Goal: Information Seeking & Learning: Find specific page/section

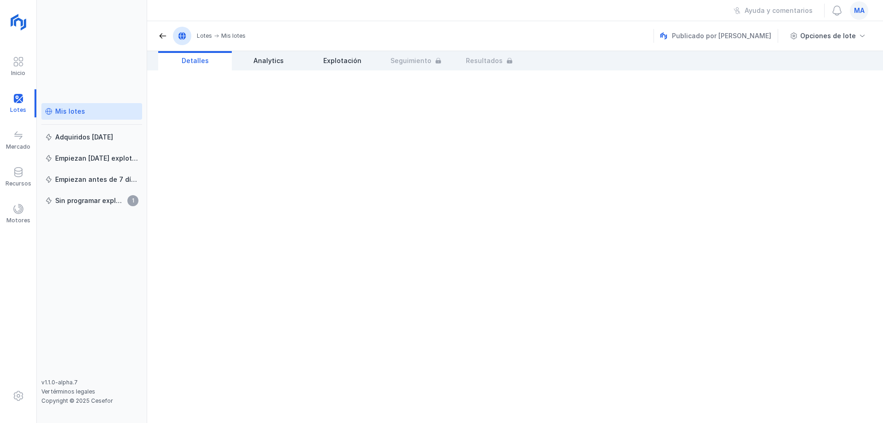
click at [77, 114] on div "Mis lotes" at bounding box center [70, 111] width 30 height 9
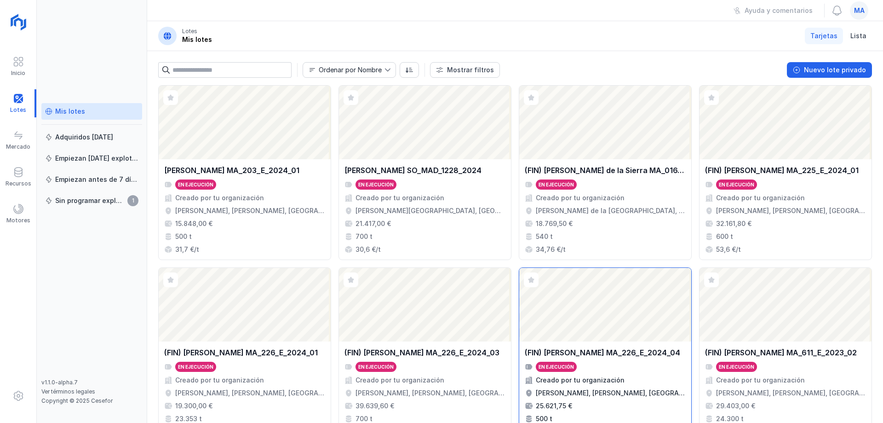
scroll to position [243, 0]
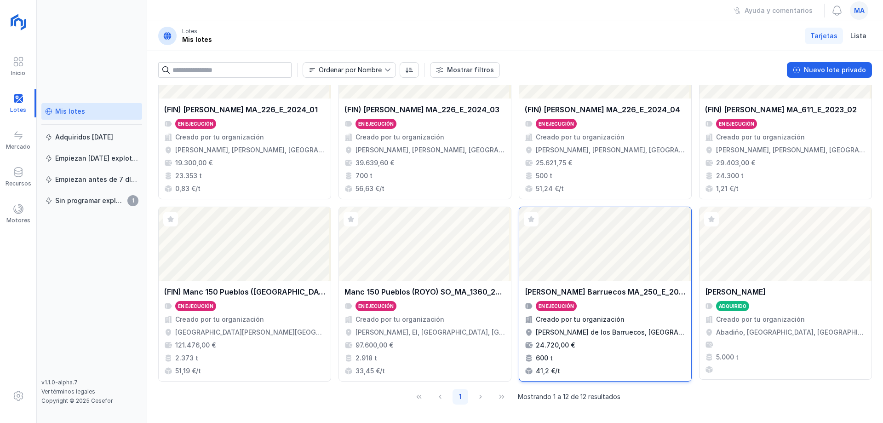
click at [599, 304] on div "En ejecución" at bounding box center [605, 306] width 161 height 10
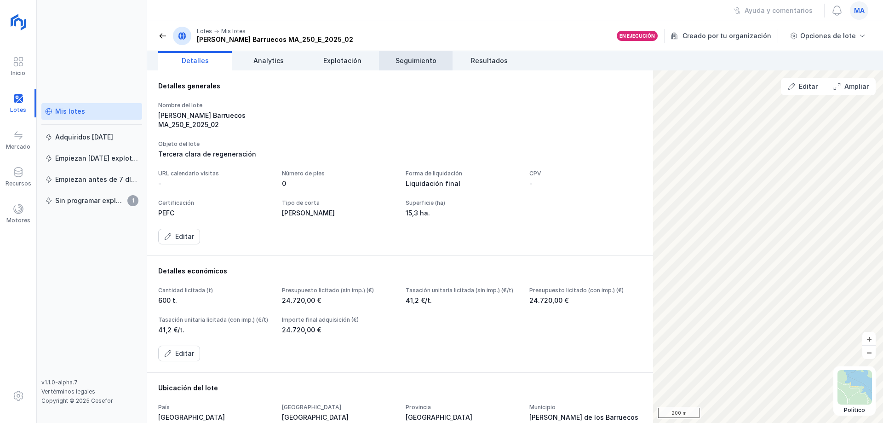
click at [413, 59] on span "Seguimiento" at bounding box center [416, 60] width 41 height 9
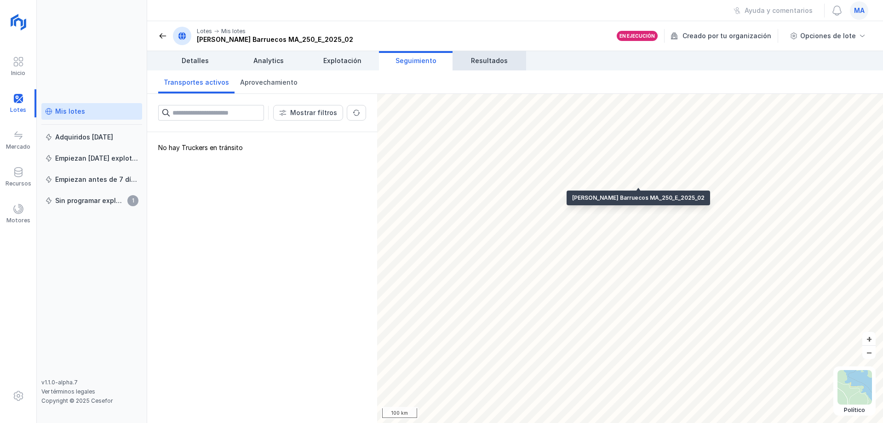
click at [488, 62] on span "Resultados" at bounding box center [489, 60] width 37 height 9
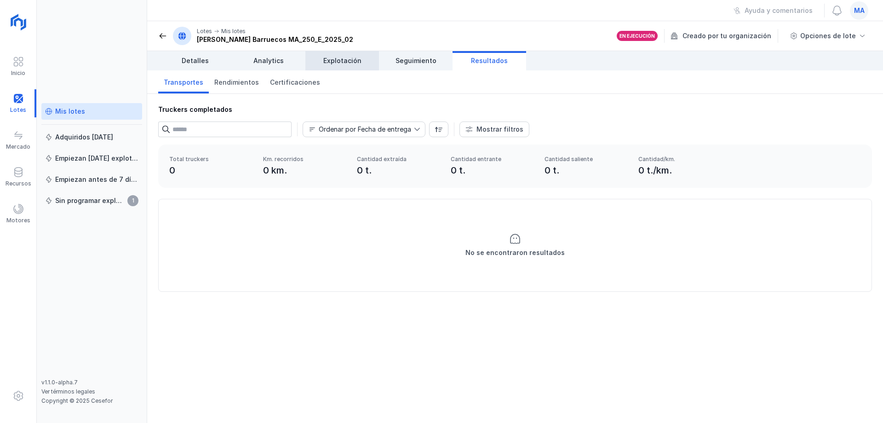
click at [355, 64] on span "Explotación" at bounding box center [342, 60] width 38 height 9
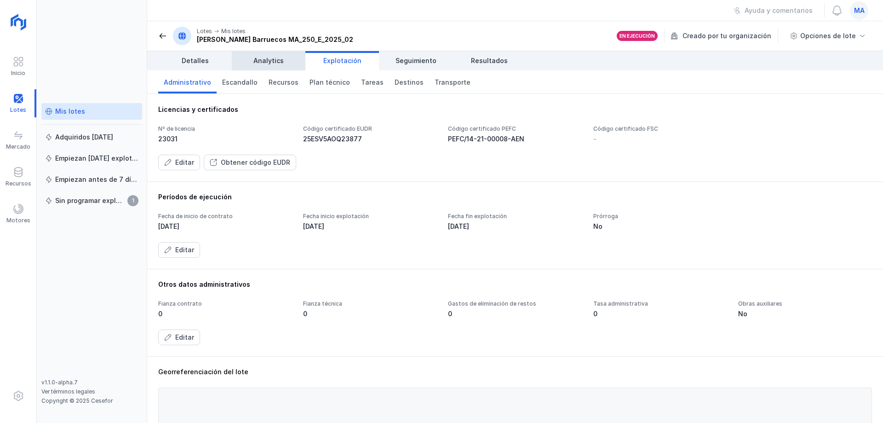
click at [265, 65] on link "Analytics" at bounding box center [269, 60] width 74 height 19
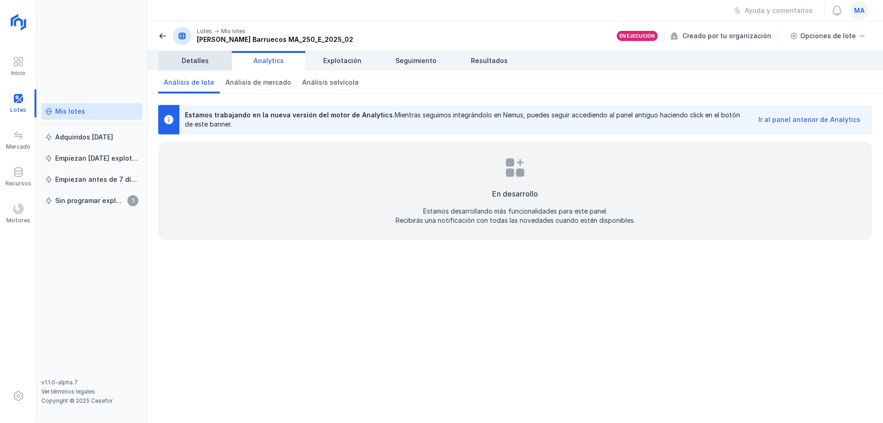
click at [201, 59] on span "Detalles" at bounding box center [195, 60] width 27 height 9
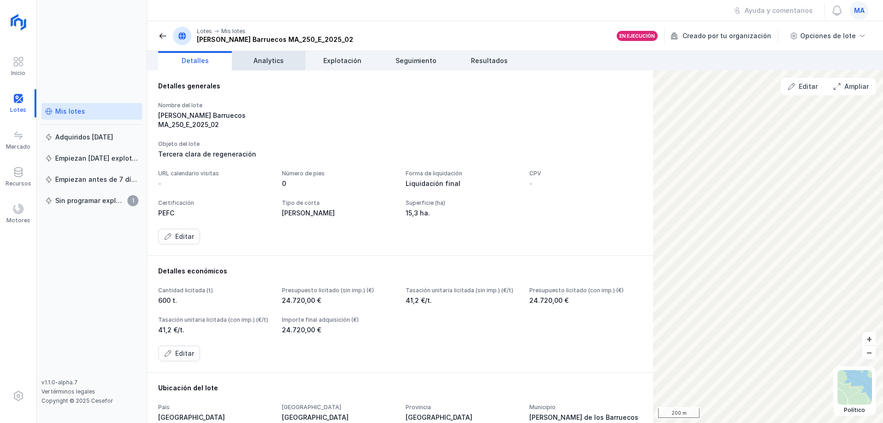
click at [269, 57] on span "Analytics" at bounding box center [268, 60] width 30 height 9
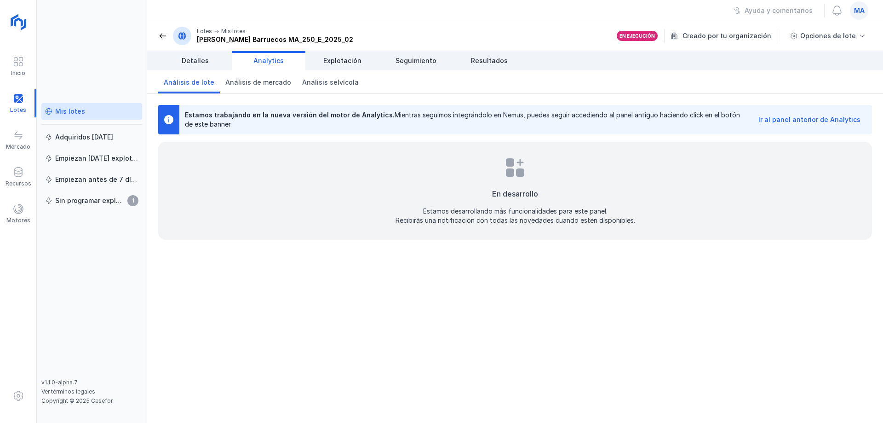
drag, startPoint x: 197, startPoint y: 63, endPoint x: 286, endPoint y: 63, distance: 88.8
click at [198, 63] on span "Detalles" at bounding box center [195, 60] width 27 height 9
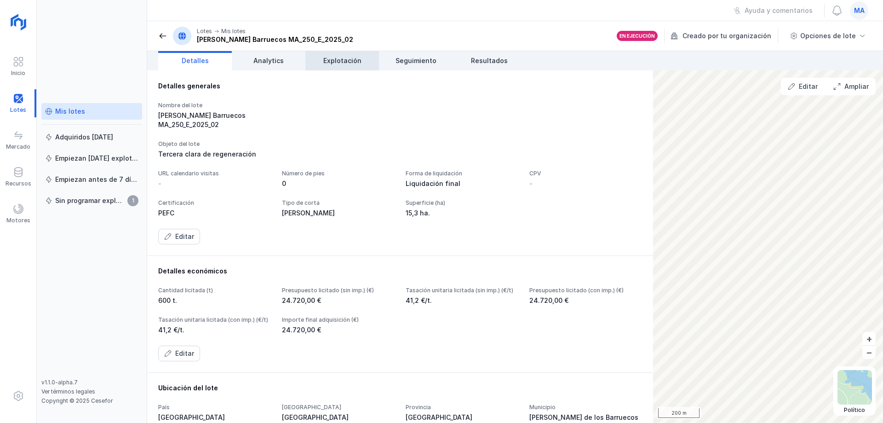
click at [335, 63] on span "Explotación" at bounding box center [342, 60] width 38 height 9
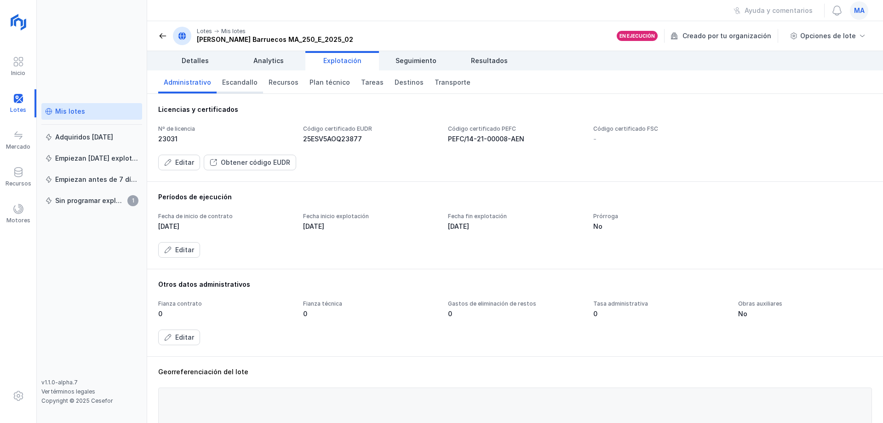
click at [237, 82] on span "Escandallo" at bounding box center [239, 82] width 35 height 9
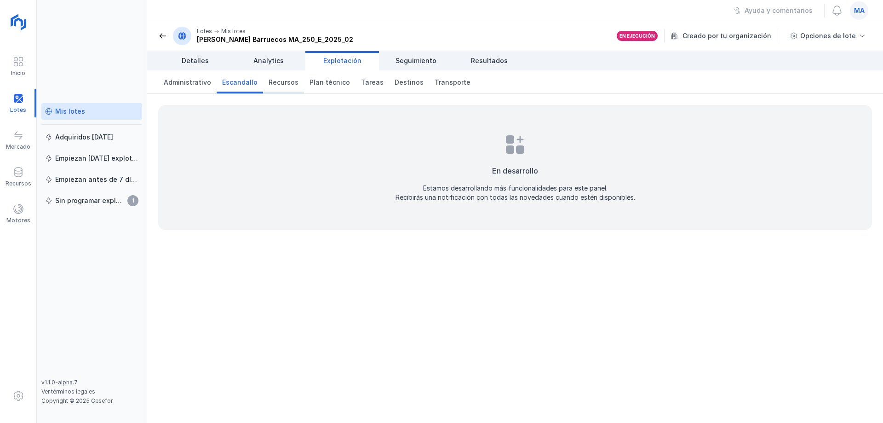
click at [269, 80] on span "Recursos" at bounding box center [284, 82] width 30 height 9
click at [322, 85] on span "Plan técnico" at bounding box center [330, 82] width 40 height 9
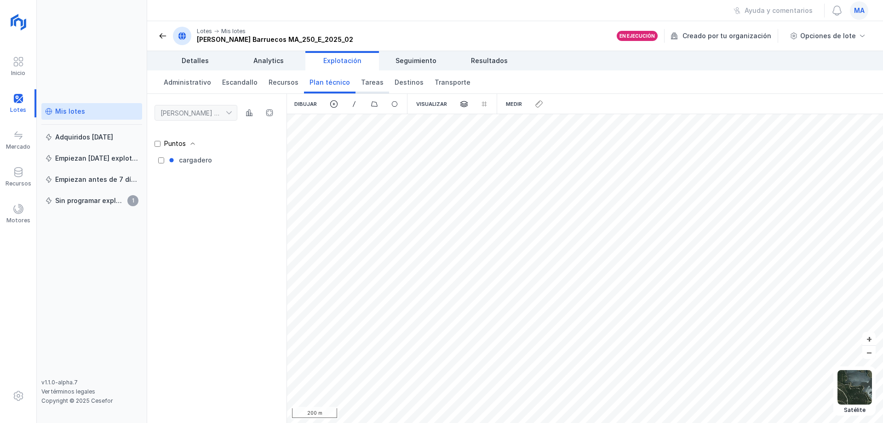
click at [370, 91] on link "Tareas" at bounding box center [373, 81] width 34 height 23
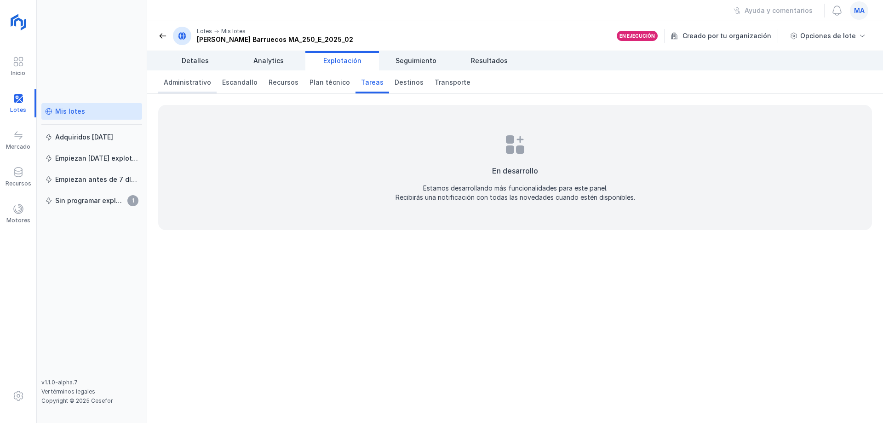
click at [190, 84] on span "Administrativo" at bounding box center [187, 82] width 47 height 9
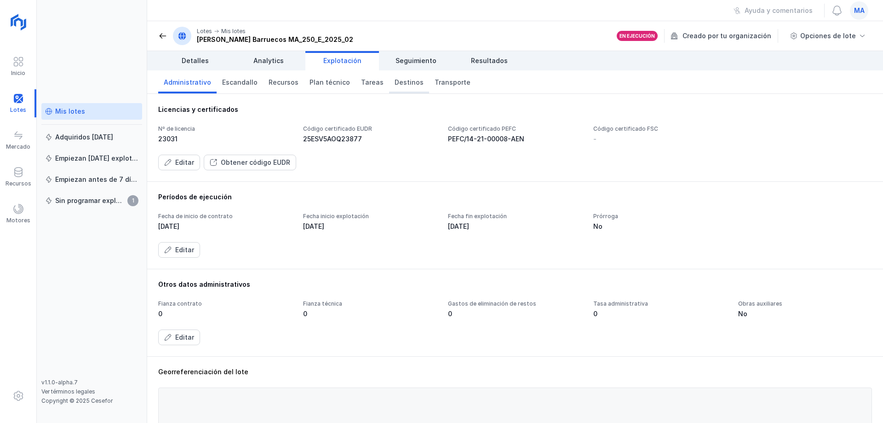
click at [405, 80] on span "Destinos" at bounding box center [409, 82] width 29 height 9
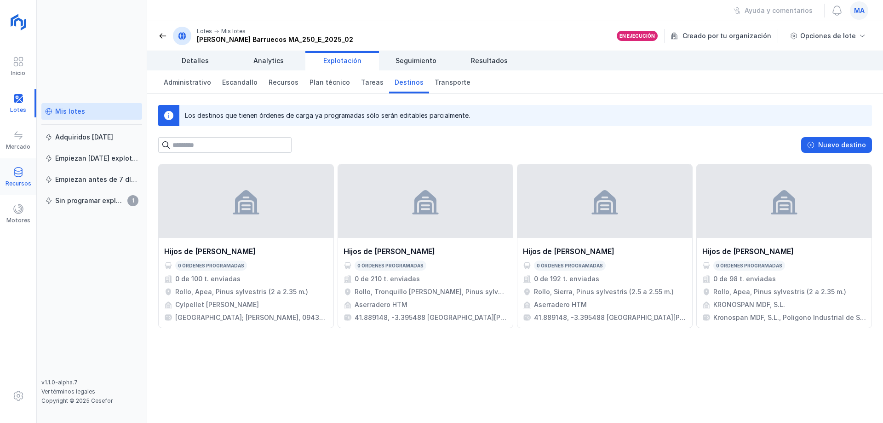
click at [19, 181] on div "Recursos" at bounding box center [19, 183] width 26 height 7
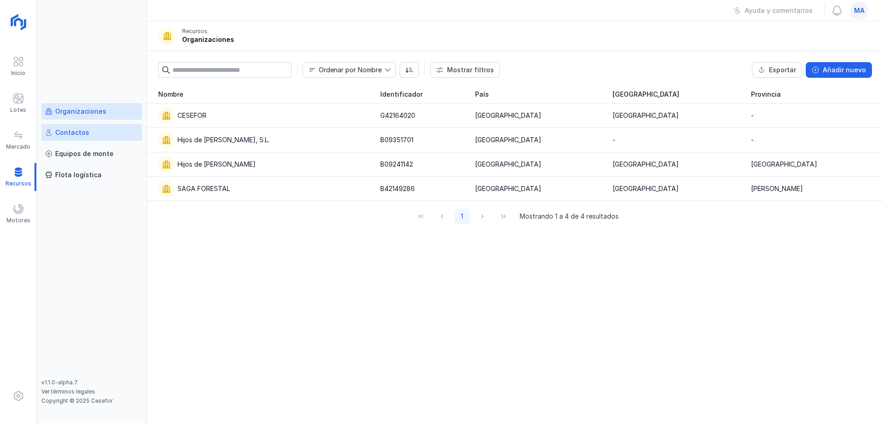
click at [101, 136] on div "Contactos" at bounding box center [91, 132] width 93 height 9
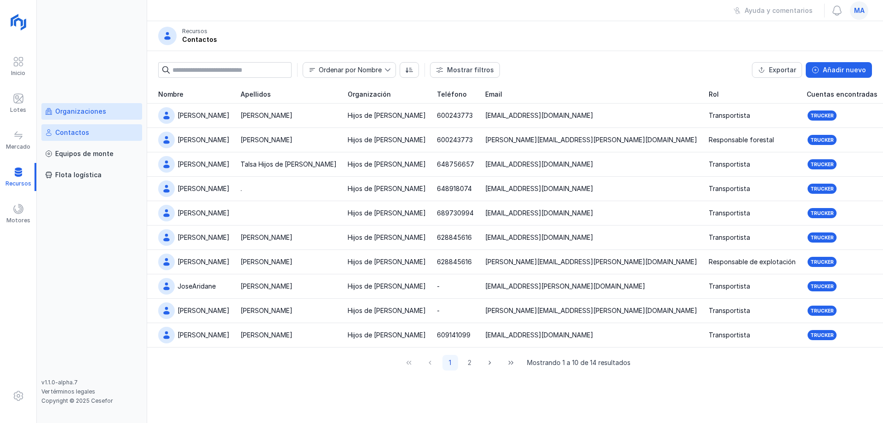
click at [81, 114] on div "Organizaciones" at bounding box center [80, 111] width 51 height 9
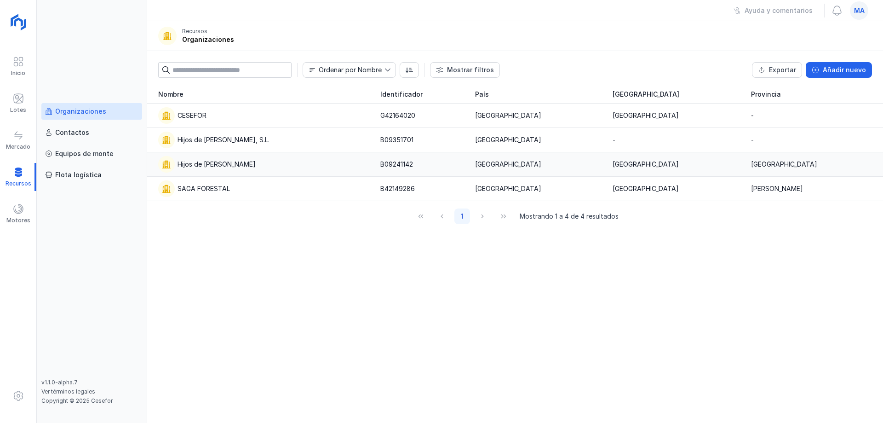
click at [222, 167] on div "Hijos de [PERSON_NAME]" at bounding box center [217, 164] width 78 height 9
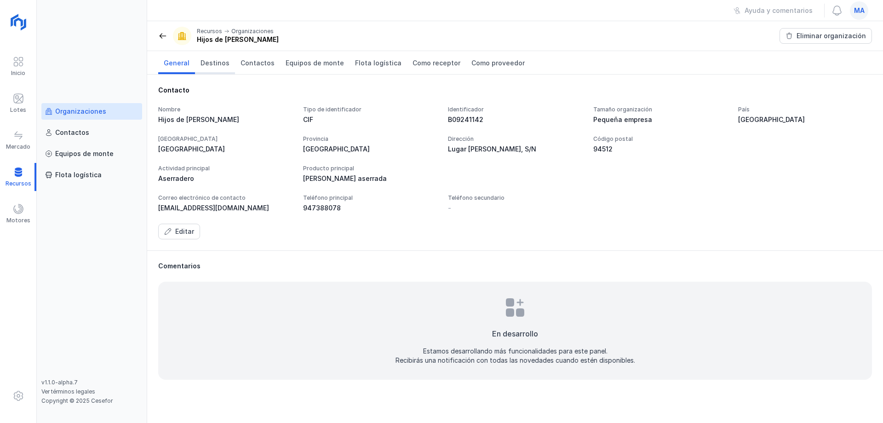
click at [217, 70] on link "Destinos" at bounding box center [215, 62] width 40 height 23
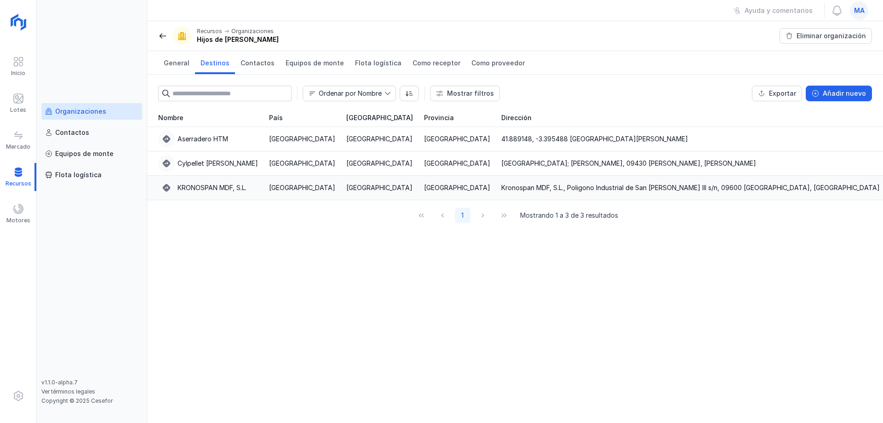
click at [501, 190] on div "Kronospan MDF, S.L., Poligono Industrial de San [PERSON_NAME] III s/n, 09600 [G…" at bounding box center [690, 187] width 379 height 9
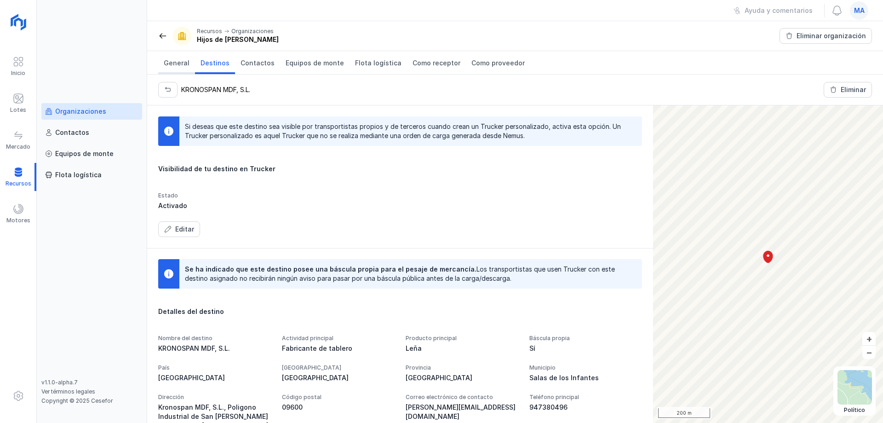
click at [184, 69] on link "General" at bounding box center [176, 62] width 37 height 23
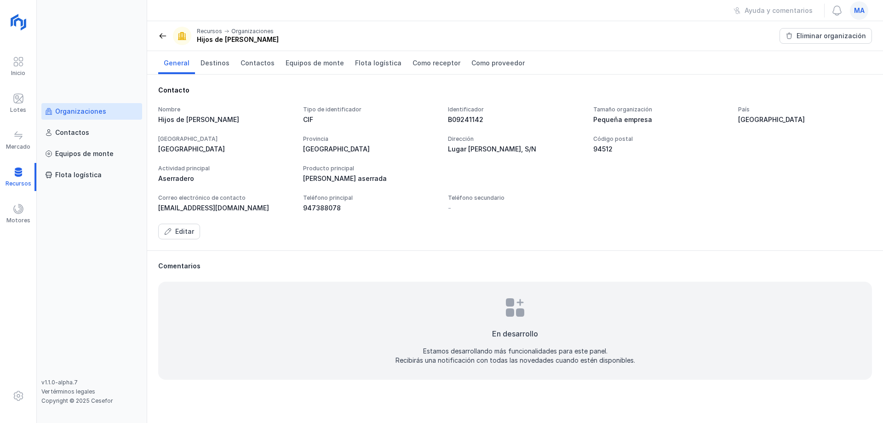
click at [160, 40] on span at bounding box center [162, 35] width 9 height 9
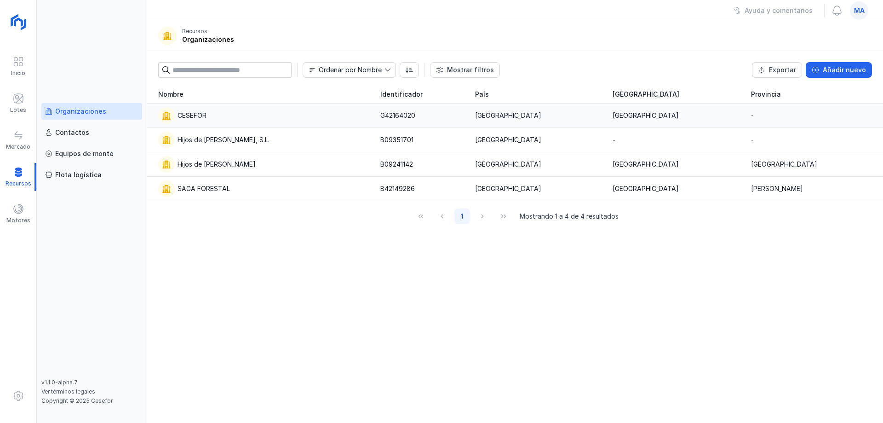
click at [197, 115] on div "CESEFOR" at bounding box center [192, 115] width 29 height 9
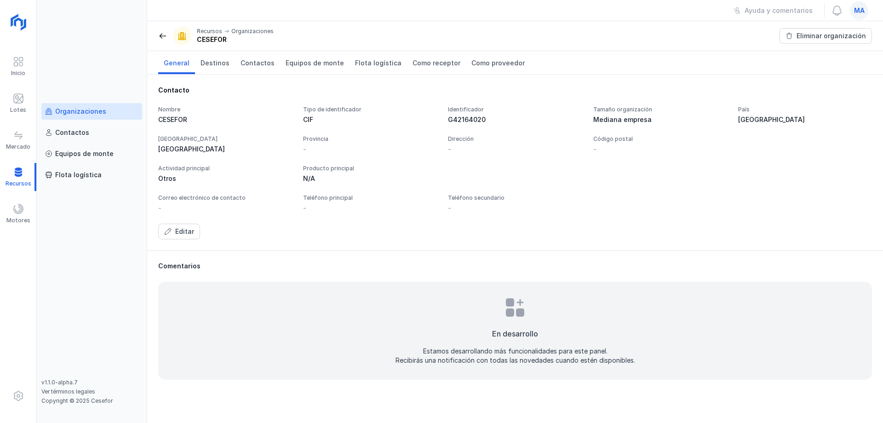
click at [164, 40] on span at bounding box center [162, 35] width 9 height 9
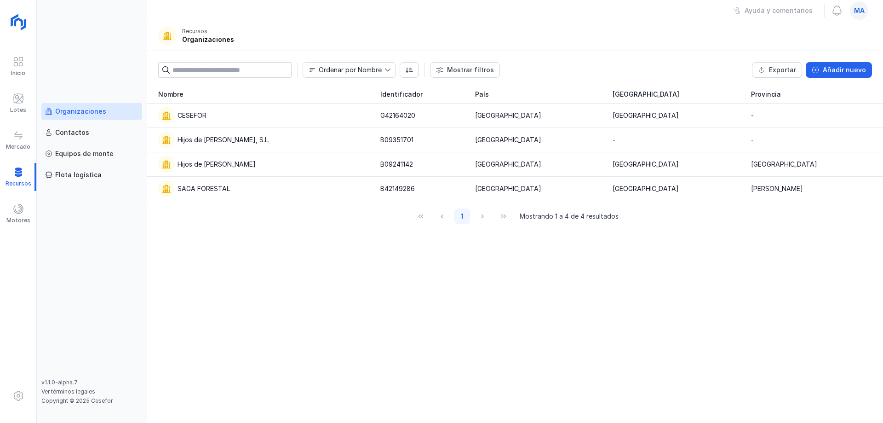
click at [164, 40] on span at bounding box center [167, 35] width 9 height 9
click at [62, 274] on div "Organizaciones Contactos Equipos de [PERSON_NAME] logística" at bounding box center [91, 241] width 101 height 276
click at [258, 38] on header "Recursos Organizaciones" at bounding box center [515, 36] width 736 height 30
click at [218, 24] on header "Recursos Organizaciones" at bounding box center [515, 36] width 736 height 30
click at [614, 240] on div "Nombre Identificador [GEOGRAPHIC_DATA] CESEFOR G42164020 [GEOGRAPHIC_DATA] [GEO…" at bounding box center [515, 254] width 736 height 338
